Goal: Find specific page/section: Find specific page/section

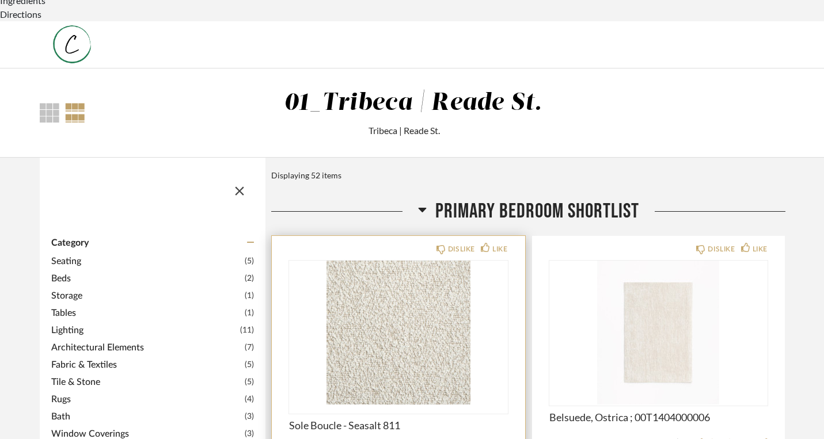
scroll to position [115, 0]
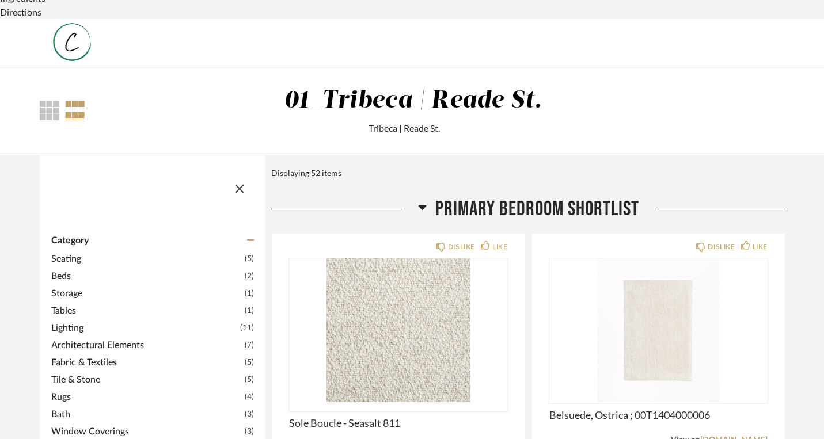
click at [55, 235] on span "Category" at bounding box center [69, 240] width 37 height 11
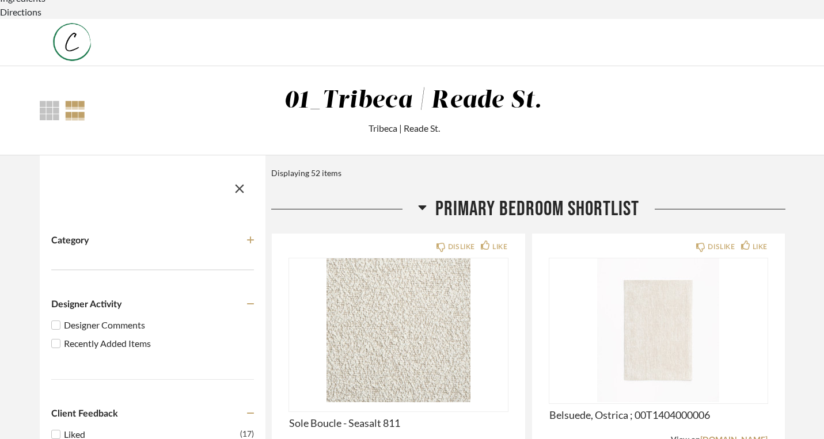
click at [73, 318] on div "Designer Comments" at bounding box center [159, 325] width 190 height 14
click at [63, 318] on input "Designer Comments" at bounding box center [56, 325] width 14 height 14
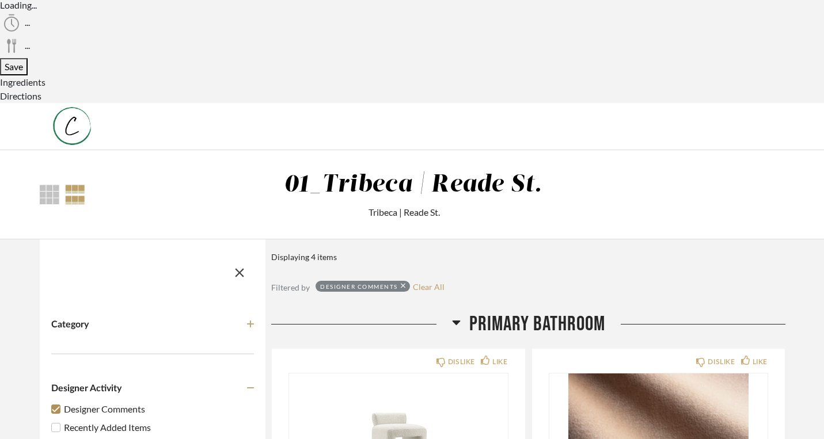
scroll to position [0, 0]
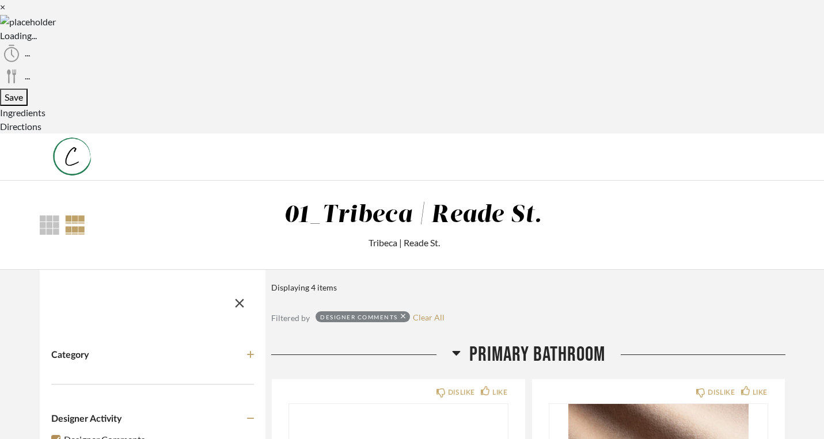
click at [64, 433] on div "Designer Comments" at bounding box center [159, 440] width 190 height 14
click at [56, 433] on input "Designer Comments" at bounding box center [56, 440] width 14 height 14
checkbox input "false"
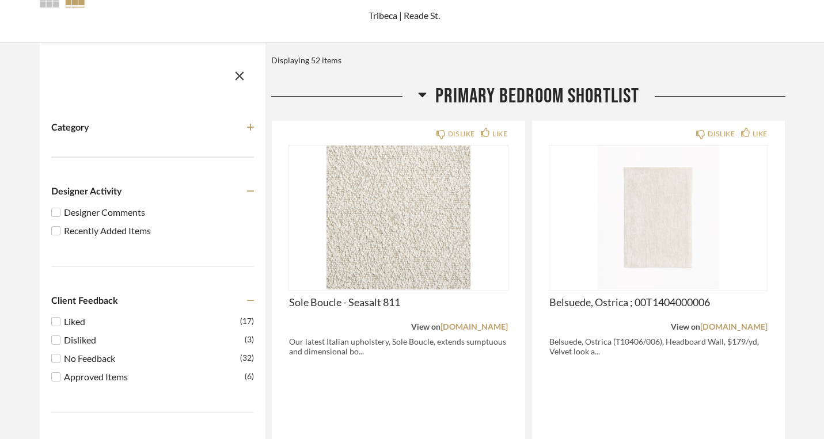
scroll to position [230, 0]
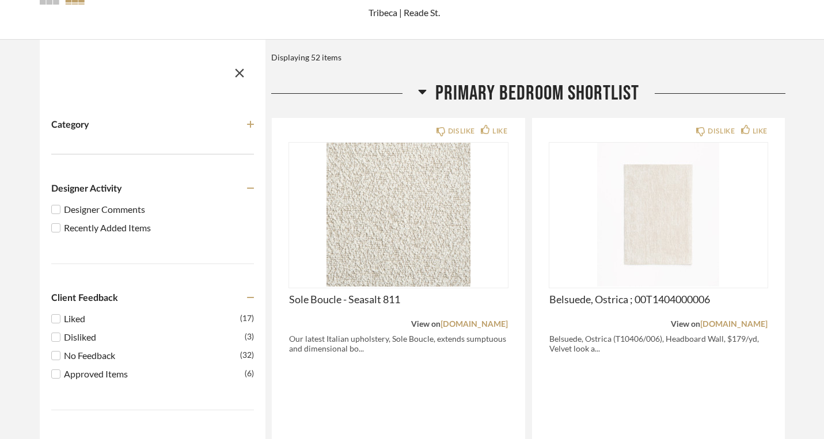
click at [73, 349] on div "No Feedback" at bounding box center [152, 356] width 176 height 14
click at [63, 349] on input "No Feedback (32)" at bounding box center [56, 356] width 14 height 14
checkbox input "true"
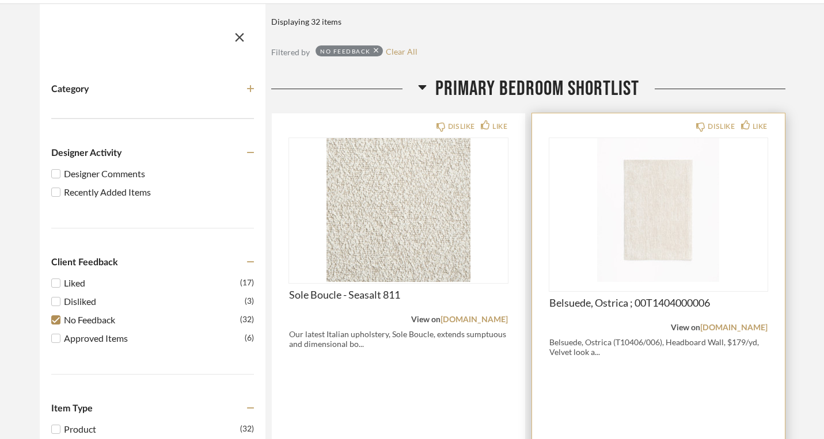
scroll to position [269, 0]
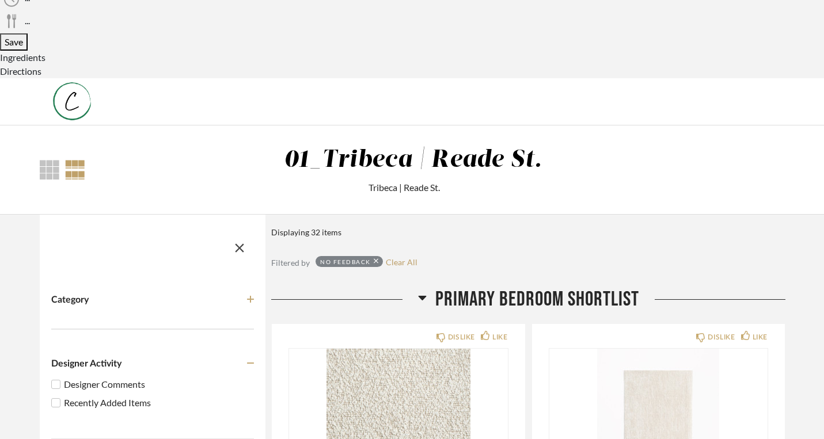
scroll to position [0, 0]
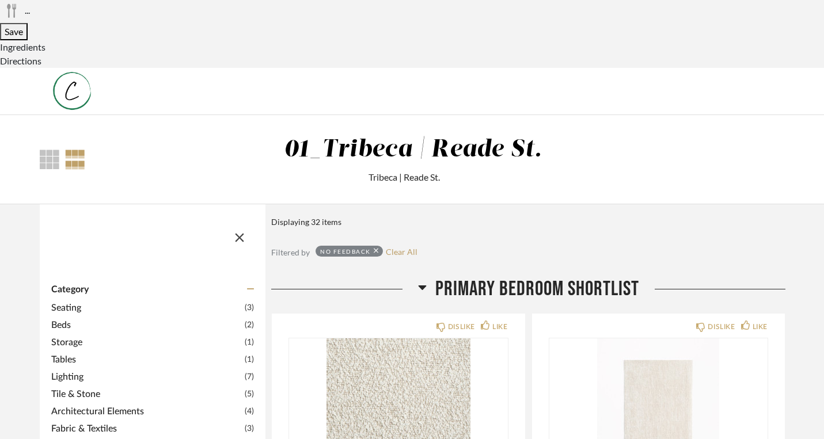
scroll to position [56, 0]
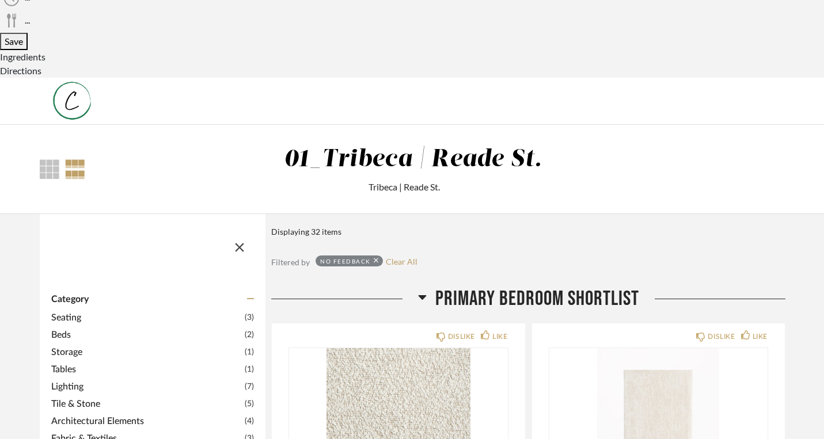
click at [51, 345] on span "Storage" at bounding box center [146, 352] width 191 height 14
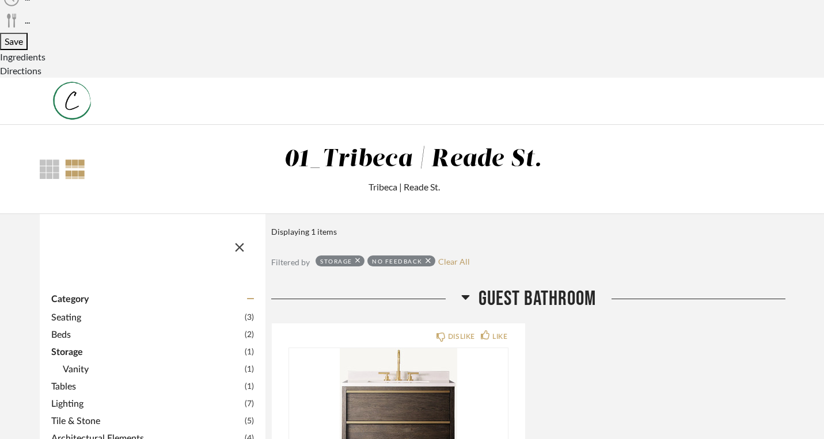
click at [63, 363] on span "Vanity" at bounding box center [152, 370] width 179 height 14
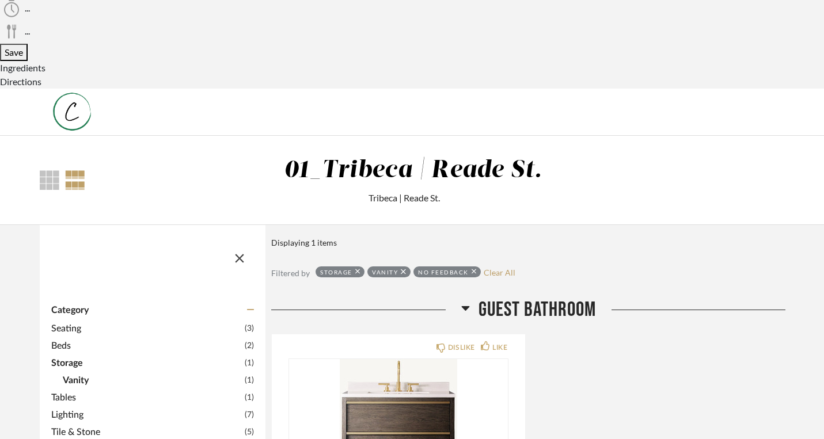
scroll to position [45, 0]
click at [51, 321] on span "Seating" at bounding box center [146, 328] width 191 height 14
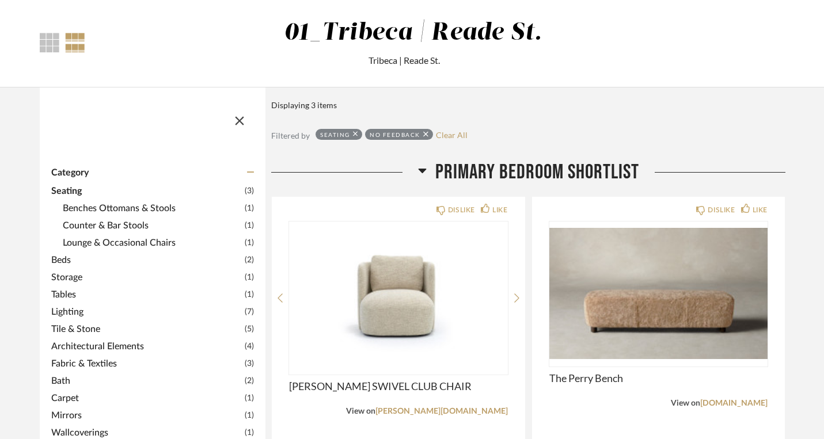
scroll to position [180, 0]
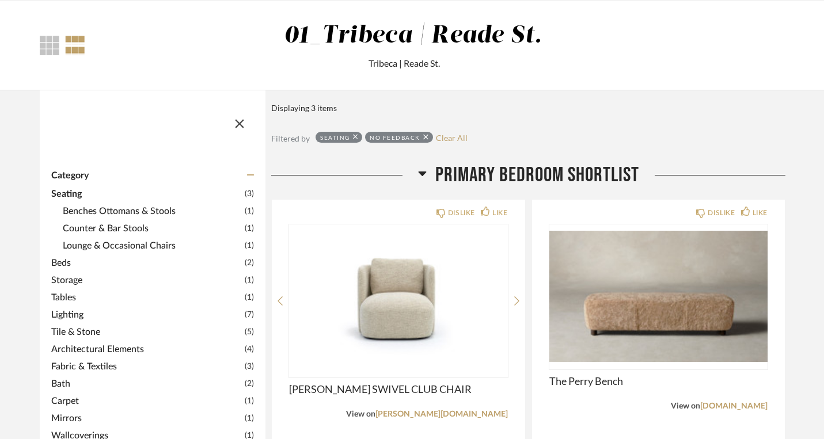
click at [67, 325] on span "Tile & Stone" at bounding box center [146, 332] width 191 height 14
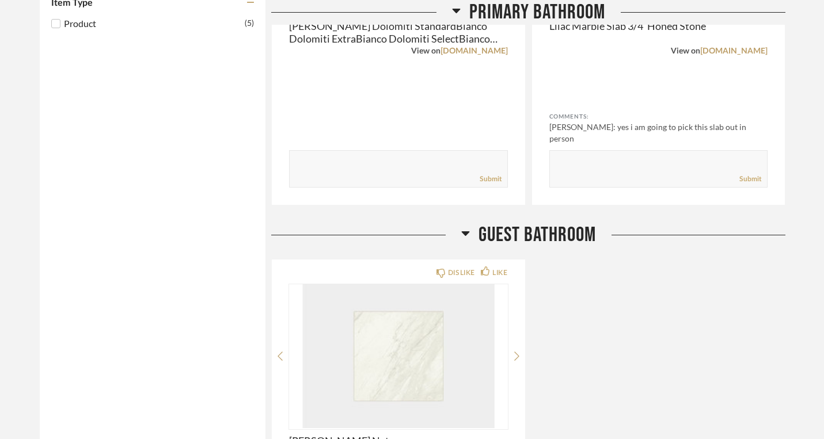
scroll to position [1051, 0]
